Goal: Entertainment & Leisure: Browse casually

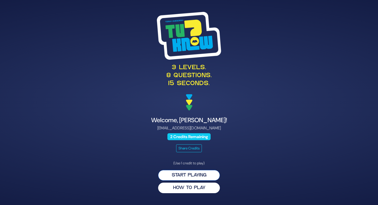
click at [198, 176] on button "Start Playing" at bounding box center [189, 175] width 62 height 11
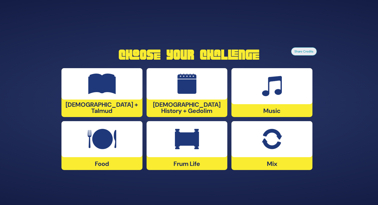
click at [105, 100] on div at bounding box center [102, 83] width 81 height 31
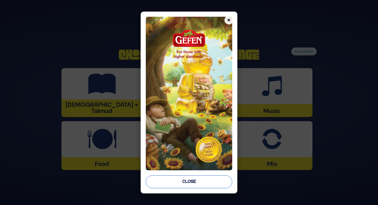
click at [181, 181] on button "Close" at bounding box center [189, 181] width 86 height 13
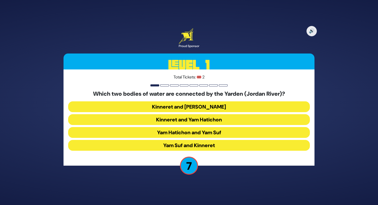
click at [155, 104] on button "Kinneret and [PERSON_NAME]" at bounding box center [189, 106] width 242 height 11
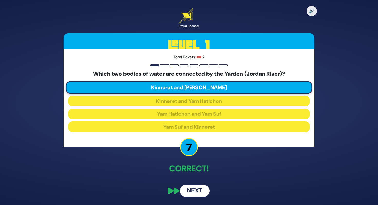
click at [202, 192] on button "Next" at bounding box center [195, 191] width 30 height 12
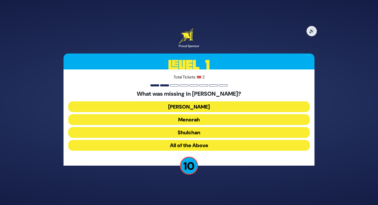
click at [217, 145] on button "All of the Above" at bounding box center [189, 145] width 242 height 11
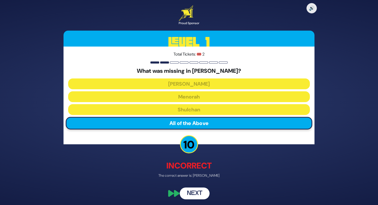
click at [197, 195] on button "Next" at bounding box center [195, 194] width 30 height 12
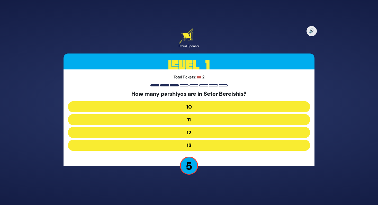
click at [227, 131] on button "12" at bounding box center [189, 132] width 242 height 11
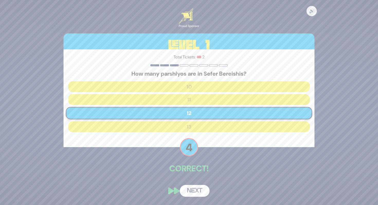
click at [201, 190] on button "Next" at bounding box center [195, 191] width 30 height 12
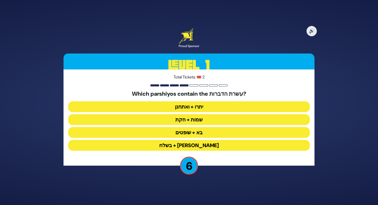
click at [214, 106] on button "יתרו + ואתחנן" at bounding box center [189, 106] width 242 height 11
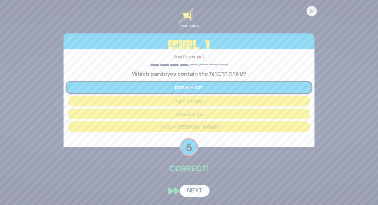
click at [205, 190] on button "Next" at bounding box center [195, 191] width 30 height 12
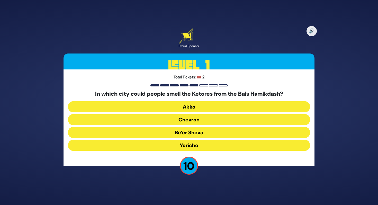
click at [207, 146] on button "Yericho" at bounding box center [189, 145] width 242 height 11
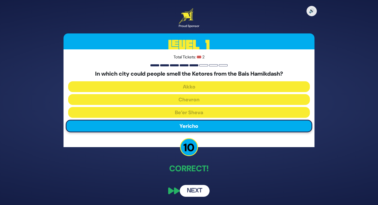
click at [201, 187] on button "Next" at bounding box center [195, 191] width 30 height 12
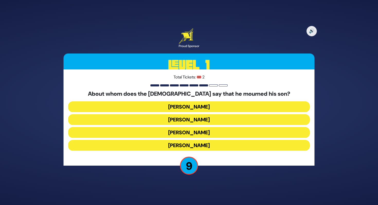
click at [228, 121] on button "[PERSON_NAME]" at bounding box center [189, 119] width 242 height 11
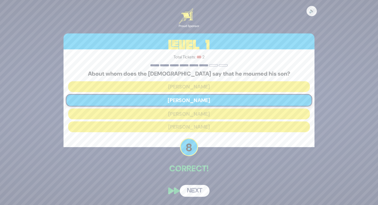
click at [195, 186] on button "Next" at bounding box center [195, 191] width 30 height 12
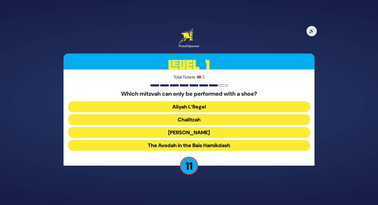
click at [211, 117] on button "Chalitzah" at bounding box center [189, 119] width 242 height 11
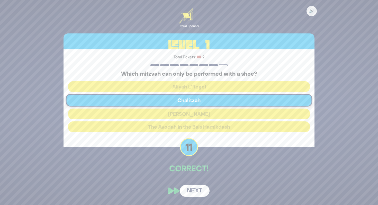
click at [203, 191] on button "Next" at bounding box center [195, 191] width 30 height 12
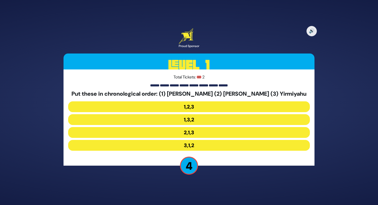
click at [194, 131] on button "2,1,3" at bounding box center [189, 132] width 242 height 11
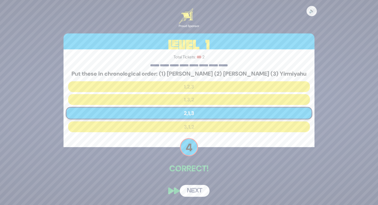
click at [203, 189] on button "Next" at bounding box center [195, 191] width 30 height 12
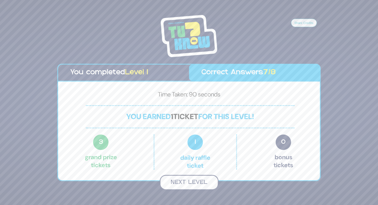
click at [197, 180] on button "Next Level" at bounding box center [189, 182] width 59 height 15
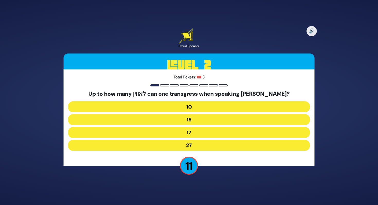
click at [203, 134] on button "17" at bounding box center [189, 132] width 242 height 11
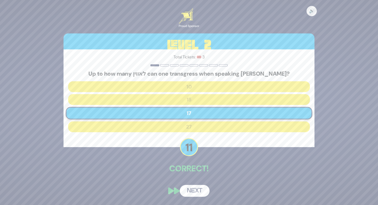
click at [204, 188] on button "Next" at bounding box center [195, 191] width 30 height 12
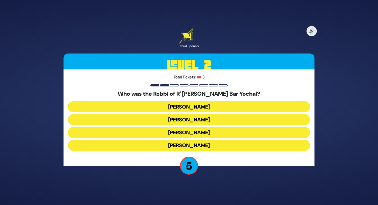
click at [229, 145] on button "[PERSON_NAME]" at bounding box center [189, 145] width 242 height 11
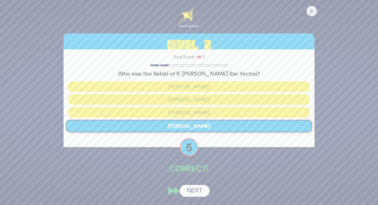
click at [198, 193] on button "Next" at bounding box center [195, 191] width 30 height 12
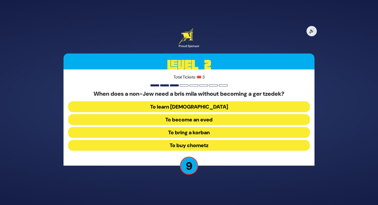
click at [242, 119] on button "To become an eved" at bounding box center [189, 119] width 242 height 11
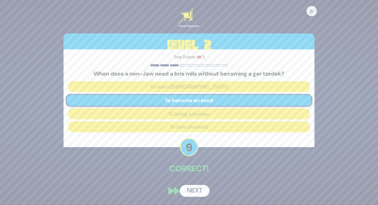
click at [196, 190] on button "Next" at bounding box center [195, 191] width 30 height 12
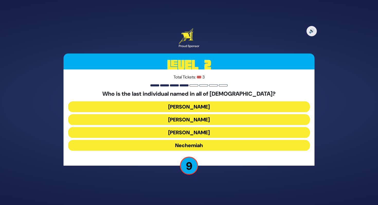
click at [215, 147] on button "Nechemiah" at bounding box center [189, 145] width 242 height 11
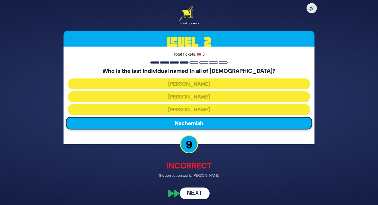
click at [204, 194] on button "Next" at bounding box center [195, 194] width 30 height 12
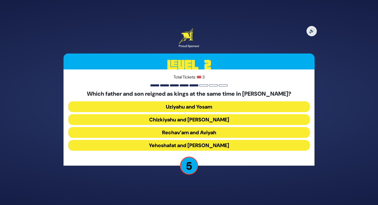
click at [232, 133] on button "Rechav’am and Aviyah" at bounding box center [189, 132] width 242 height 11
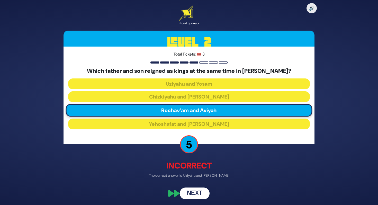
click at [194, 196] on button "Next" at bounding box center [195, 194] width 30 height 12
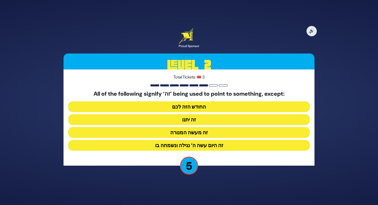
click at [254, 144] on button "זה היום עשה ה’ נגילה ונשמחה בו" at bounding box center [189, 145] width 242 height 11
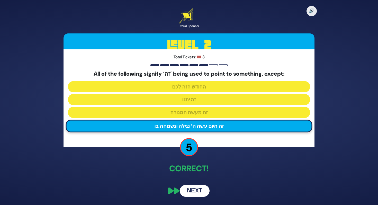
click at [195, 191] on button "Next" at bounding box center [195, 191] width 30 height 12
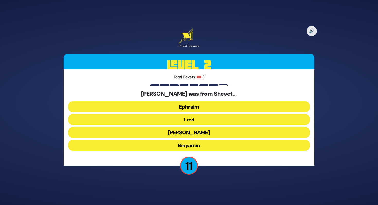
click at [211, 119] on button "Levi" at bounding box center [189, 119] width 242 height 11
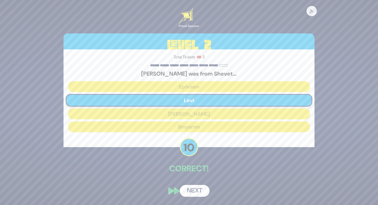
click at [204, 193] on button "Next" at bounding box center [195, 191] width 30 height 12
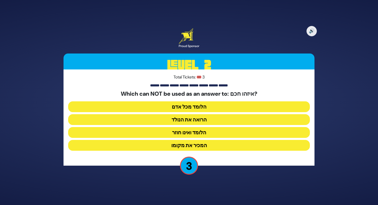
click at [222, 144] on button "המכיר את מקומו" at bounding box center [189, 145] width 242 height 11
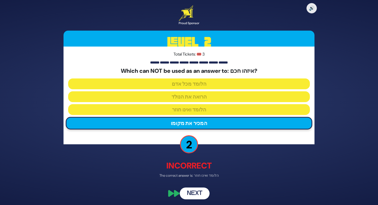
click at [201, 194] on button "Next" at bounding box center [195, 194] width 30 height 12
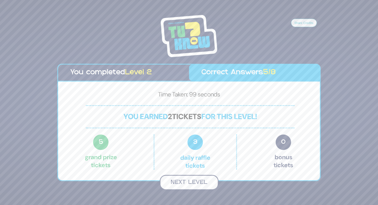
click at [197, 183] on button "Next Level" at bounding box center [189, 182] width 59 height 15
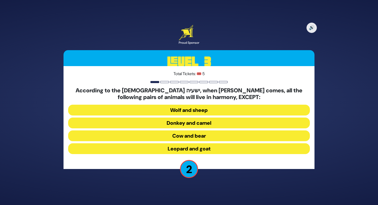
click at [226, 133] on button "Cow and bear" at bounding box center [189, 135] width 242 height 11
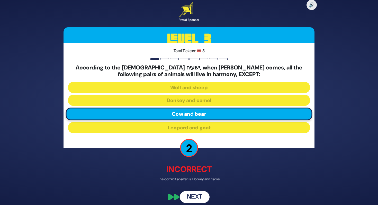
click at [200, 196] on button "Next" at bounding box center [195, 197] width 30 height 12
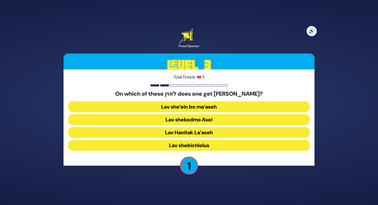
click at [283, 130] on button "Lav Hanitak La’aseh" at bounding box center [189, 132] width 242 height 11
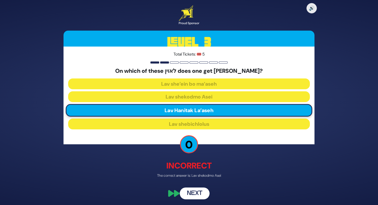
click at [193, 194] on button "Next" at bounding box center [195, 194] width 30 height 12
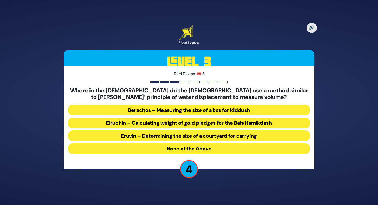
click at [216, 110] on button "Berachos – Measuring the size of a kos for kiddush" at bounding box center [189, 110] width 242 height 11
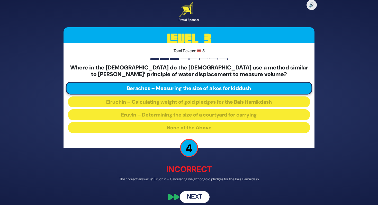
click at [199, 191] on button "Next" at bounding box center [195, 197] width 30 height 12
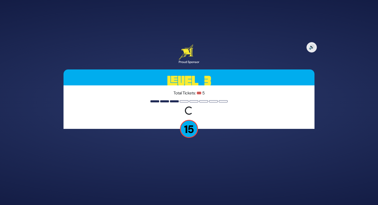
click at [199, 191] on div "🔊 Proud Sponsor Level 3 Total Tickets: 🎟️ 5 Loading question... 15" at bounding box center [189, 102] width 378 height 205
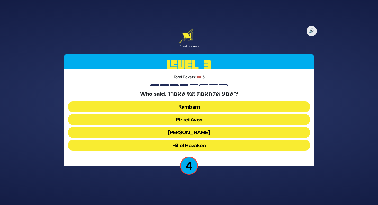
click at [173, 142] on button "Hillel Hazaken" at bounding box center [189, 145] width 242 height 11
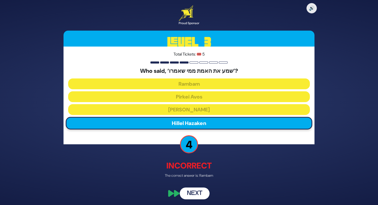
click at [194, 190] on button "Next" at bounding box center [195, 194] width 30 height 12
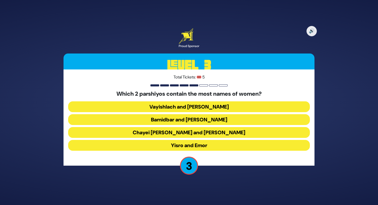
click at [174, 109] on button "Vayishlach and [PERSON_NAME]" at bounding box center [189, 106] width 242 height 11
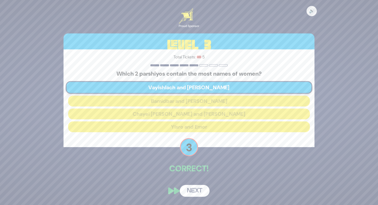
click at [203, 189] on button "Next" at bounding box center [195, 191] width 30 height 12
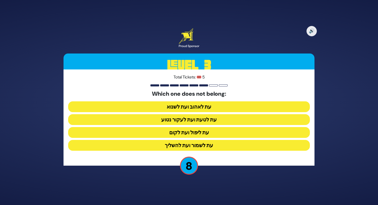
click at [151, 117] on button "עת לטעת ועת לעקור נטוע" at bounding box center [189, 119] width 242 height 11
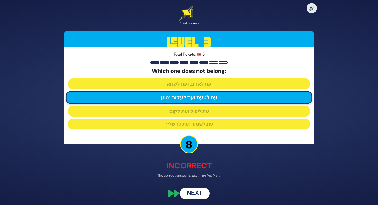
click at [191, 192] on button "Next" at bounding box center [195, 194] width 30 height 12
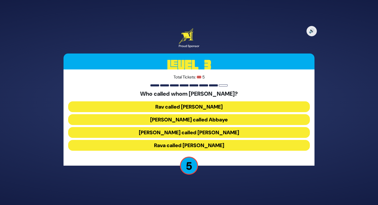
click at [159, 116] on button "[PERSON_NAME] called Abbaye" at bounding box center [189, 119] width 242 height 11
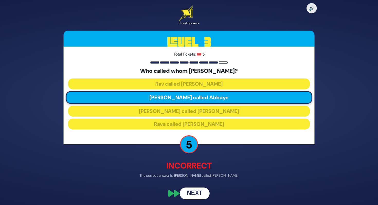
click at [188, 192] on button "Next" at bounding box center [195, 194] width 30 height 12
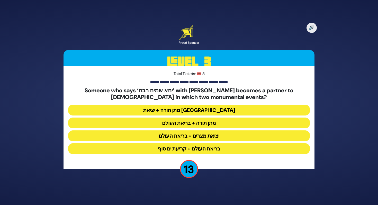
drag, startPoint x: 94, startPoint y: 85, endPoint x: 150, endPoint y: 86, distance: 55.8
click at [150, 86] on div "Total Tickets: 🎟️ 5 Someone who says ‘יהא שמיה רבה’ with [PERSON_NAME] becomes …" at bounding box center [189, 117] width 251 height 103
click at [155, 136] on button "יציאת מצרים + בריאת העולם" at bounding box center [189, 135] width 242 height 11
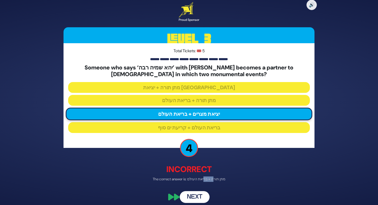
drag, startPoint x: 214, startPoint y: 178, endPoint x: 205, endPoint y: 178, distance: 9.8
click at [205, 178] on p "The correct answer is: מתן תורה + בריאת העולם" at bounding box center [189, 179] width 251 height 5
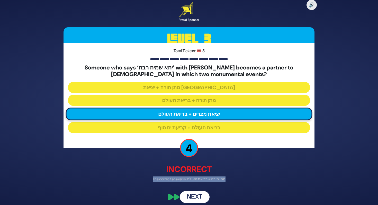
click at [205, 178] on p "The correct answer is: מתן תורה + בריאת העולם" at bounding box center [189, 179] width 251 height 5
click at [201, 183] on div "🔊 Proud Sponsor Level 3 Total Tickets: 🎟️ 5 Someone who says ‘יהא שמיה רבה’ wit…" at bounding box center [188, 102] width 263 height 213
click at [194, 194] on button "Next" at bounding box center [195, 197] width 30 height 12
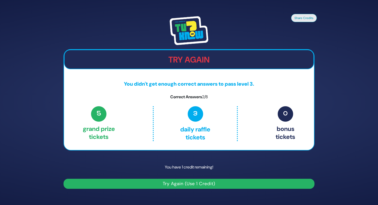
click at [171, 87] on p "You didn't get enough correct answers to pass level 3." at bounding box center [189, 84] width 250 height 8
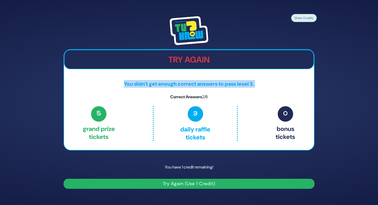
click at [171, 87] on p "You didn't get enough correct answers to pass level 3." at bounding box center [189, 84] width 250 height 8
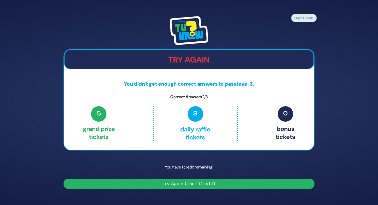
click at [169, 182] on button "Try Again (Use 1 Credit)" at bounding box center [189, 184] width 251 height 10
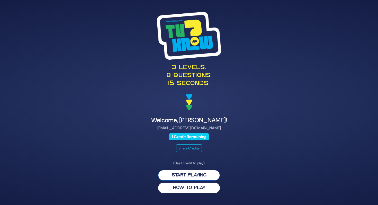
click at [168, 177] on button "Start Playing" at bounding box center [189, 175] width 62 height 11
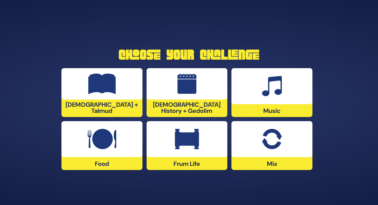
drag, startPoint x: 252, startPoint y: 192, endPoint x: 231, endPoint y: 177, distance: 26.5
click at [231, 177] on div "Choose Your Challenge Tanach + Talmud Jewish History + Gedolim Music Food Frum …" at bounding box center [189, 102] width 378 height 205
click at [274, 137] on img at bounding box center [272, 139] width 20 height 21
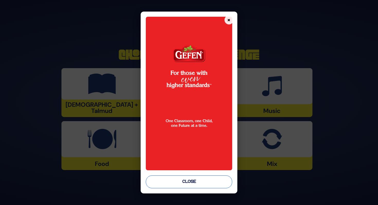
click at [185, 181] on button "Close" at bounding box center [189, 181] width 86 height 13
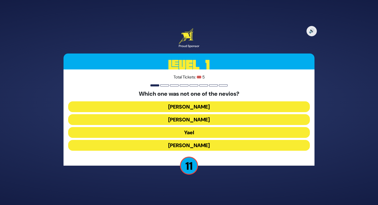
click at [170, 142] on button "Sarah Imeinu" at bounding box center [189, 145] width 242 height 11
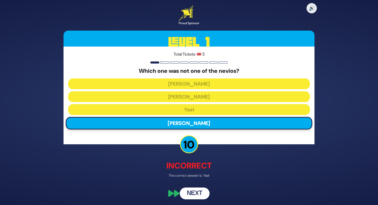
click at [204, 189] on button "Next" at bounding box center [195, 194] width 30 height 12
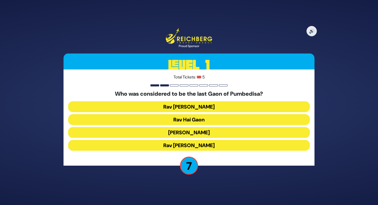
click at [194, 105] on button "Rav Sherira Gaon" at bounding box center [189, 106] width 242 height 11
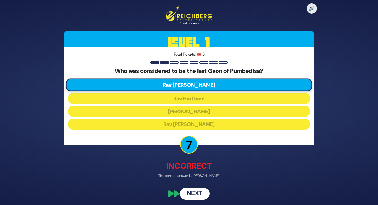
click at [200, 192] on button "Next" at bounding box center [195, 194] width 30 height 12
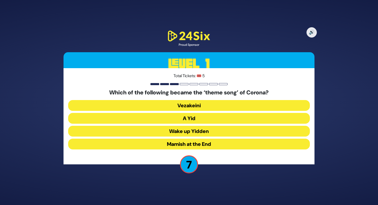
click at [159, 120] on button "A Yid" at bounding box center [189, 118] width 242 height 11
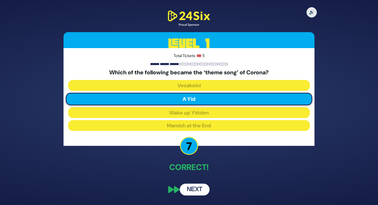
click at [198, 190] on button "Next" at bounding box center [195, 190] width 30 height 12
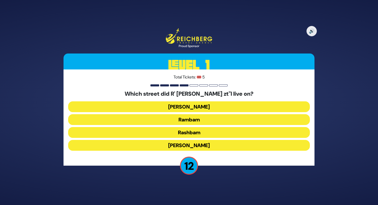
click at [174, 129] on button "Rashbam" at bounding box center [189, 132] width 242 height 11
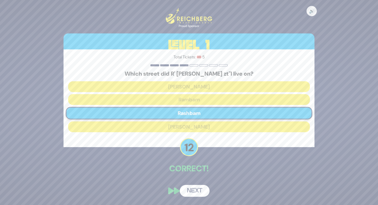
click at [186, 188] on button "Next" at bounding box center [195, 191] width 30 height 12
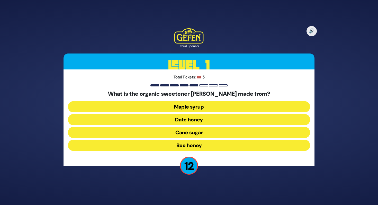
click at [162, 116] on button "Date honey" at bounding box center [189, 119] width 242 height 11
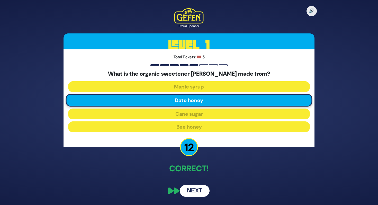
click at [189, 189] on button "Next" at bounding box center [195, 191] width 30 height 12
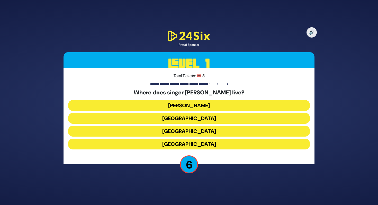
click at [163, 104] on button "Eretz Yisroel" at bounding box center [189, 105] width 242 height 11
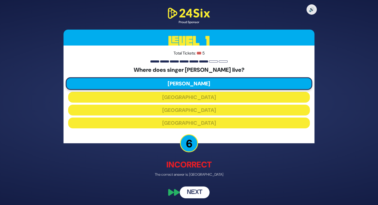
click at [197, 193] on button "Next" at bounding box center [195, 193] width 30 height 12
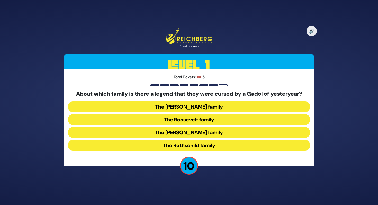
click at [175, 130] on button "The Kennedy family" at bounding box center [189, 132] width 242 height 11
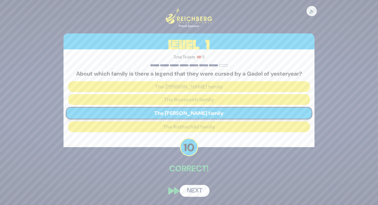
click at [193, 186] on button "Next" at bounding box center [195, 191] width 30 height 12
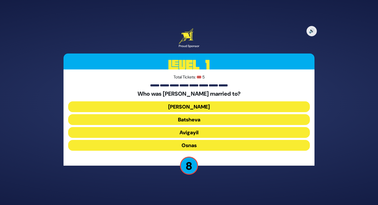
click at [196, 106] on button "Elisheva" at bounding box center [189, 106] width 242 height 11
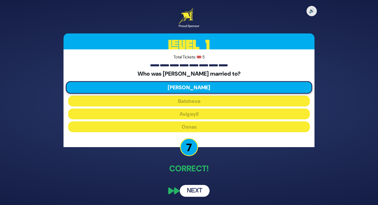
click at [200, 187] on button "Next" at bounding box center [195, 191] width 30 height 12
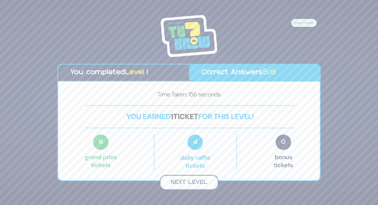
click at [192, 183] on button "Next Level" at bounding box center [189, 182] width 59 height 15
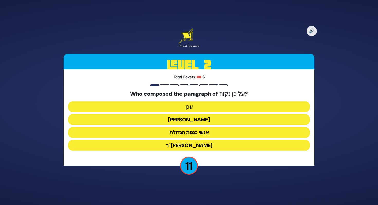
click at [188, 121] on button "יהושע" at bounding box center [189, 119] width 242 height 11
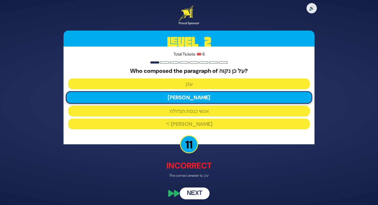
click at [201, 190] on button "Next" at bounding box center [195, 194] width 30 height 12
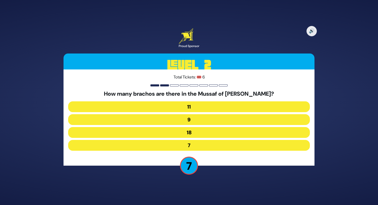
click at [183, 108] on button "11" at bounding box center [189, 106] width 242 height 11
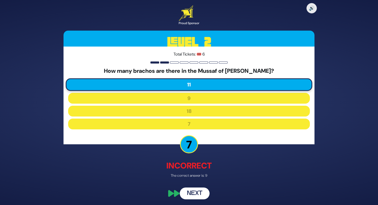
click at [194, 191] on button "Next" at bounding box center [195, 194] width 30 height 12
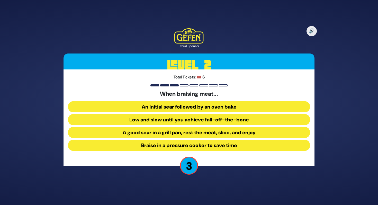
click at [124, 115] on button "Low and slow until you achieve fall-off-the-bone" at bounding box center [189, 119] width 242 height 11
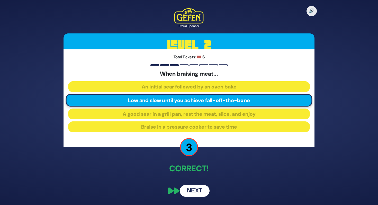
click at [190, 185] on button "Next" at bounding box center [195, 191] width 30 height 12
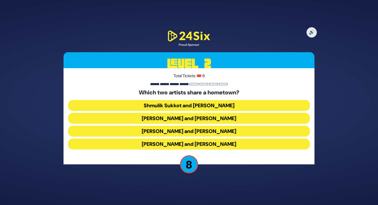
click at [178, 115] on button "Abie Rotenberg and Baruch Levine" at bounding box center [189, 118] width 242 height 11
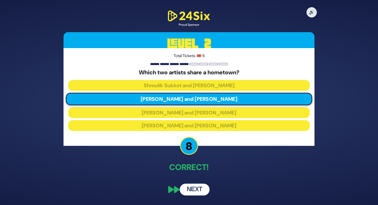
click at [188, 188] on button "Next" at bounding box center [195, 190] width 30 height 12
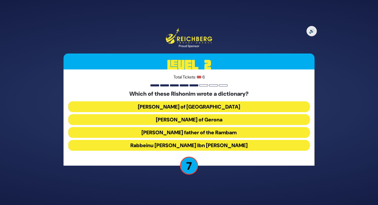
click at [146, 143] on button "Rabbeinu Avraham Ibn Ezra" at bounding box center [189, 145] width 242 height 11
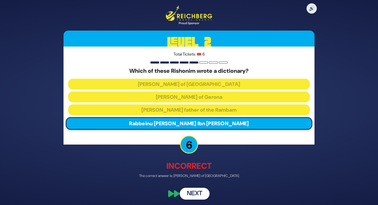
click at [194, 193] on button "Next" at bounding box center [195, 194] width 30 height 12
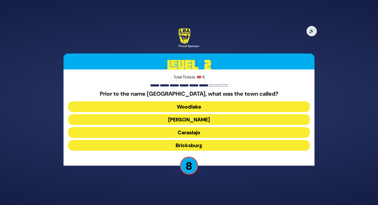
click at [123, 142] on button "Bricksburg" at bounding box center [189, 145] width 242 height 11
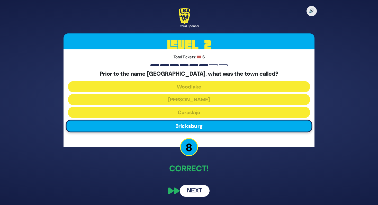
click at [195, 186] on button "Next" at bounding box center [195, 191] width 30 height 12
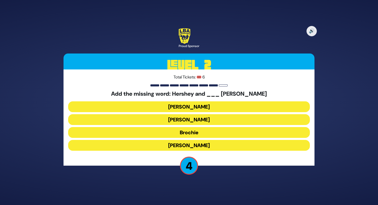
click at [148, 142] on button "Faye" at bounding box center [189, 145] width 242 height 11
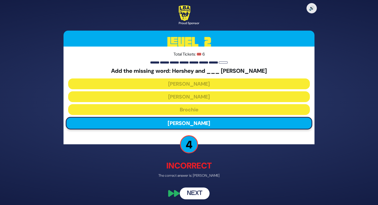
click at [194, 194] on button "Next" at bounding box center [195, 194] width 30 height 12
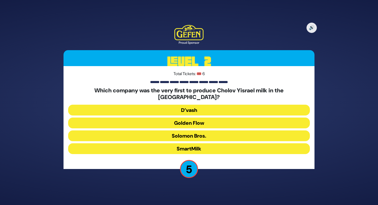
click at [111, 130] on button "Solomon Bros." at bounding box center [189, 135] width 242 height 11
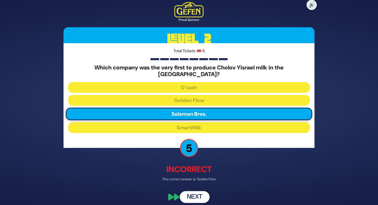
click at [192, 194] on button "Next" at bounding box center [195, 197] width 30 height 12
